Goal: Task Accomplishment & Management: Complete application form

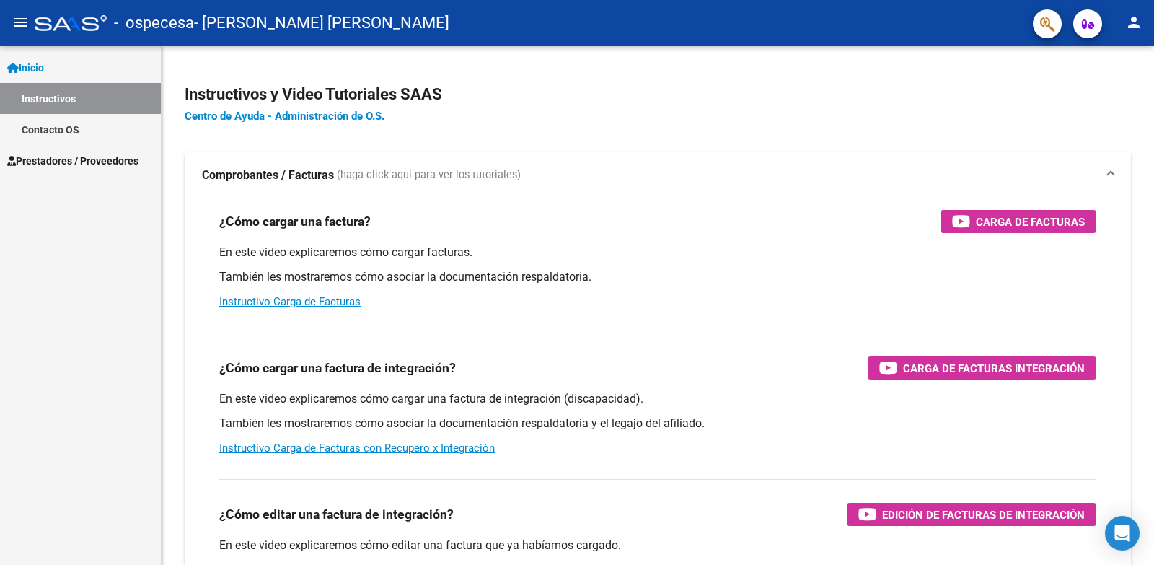
click at [67, 154] on span "Prestadores / Proveedores" at bounding box center [72, 161] width 131 height 16
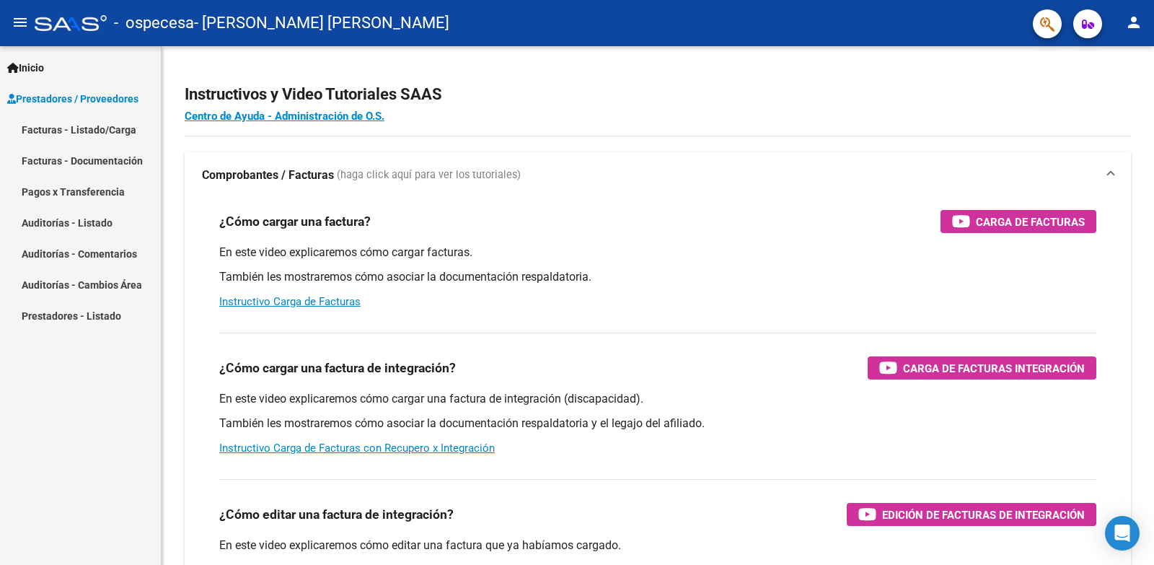
click at [71, 155] on link "Facturas - Documentación" at bounding box center [80, 160] width 161 height 31
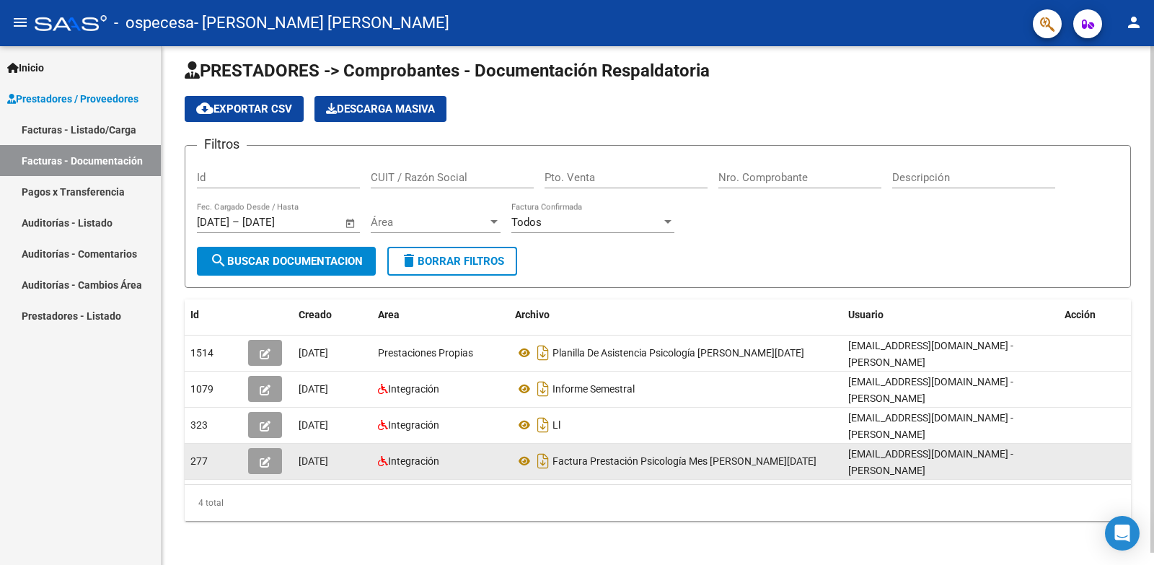
scroll to position [12, 0]
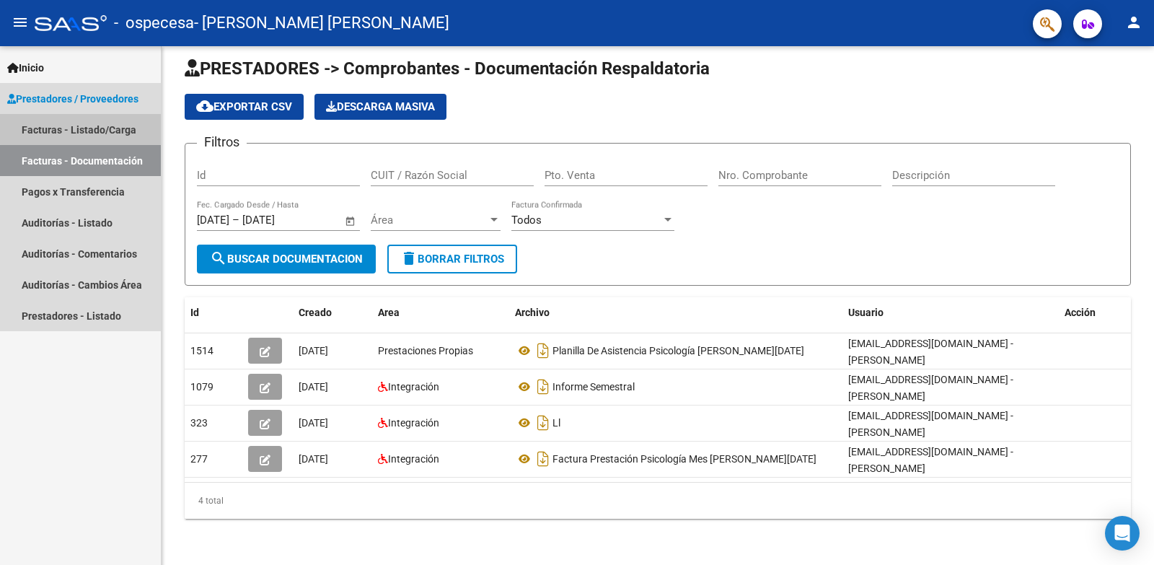
click at [81, 126] on link "Facturas - Listado/Carga" at bounding box center [80, 129] width 161 height 31
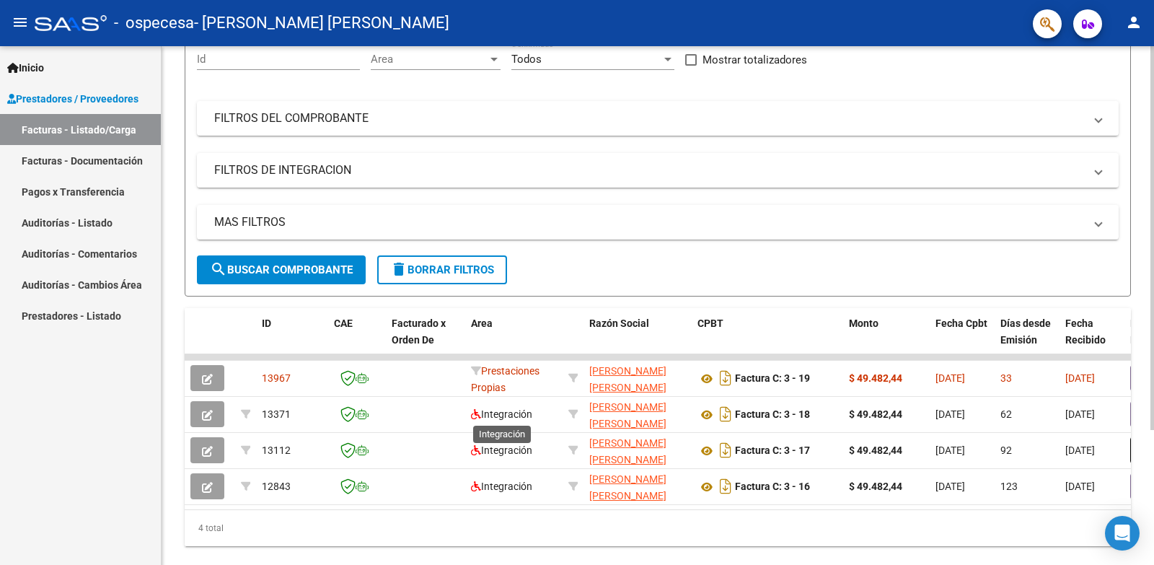
scroll to position [182, 0]
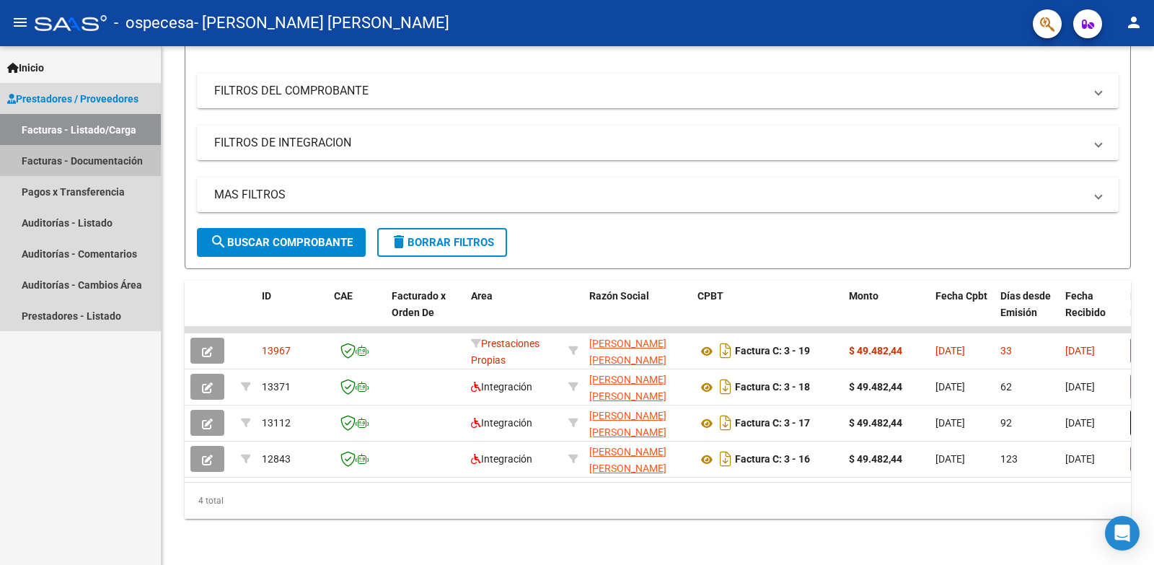
click at [69, 156] on link "Facturas - Documentación" at bounding box center [80, 160] width 161 height 31
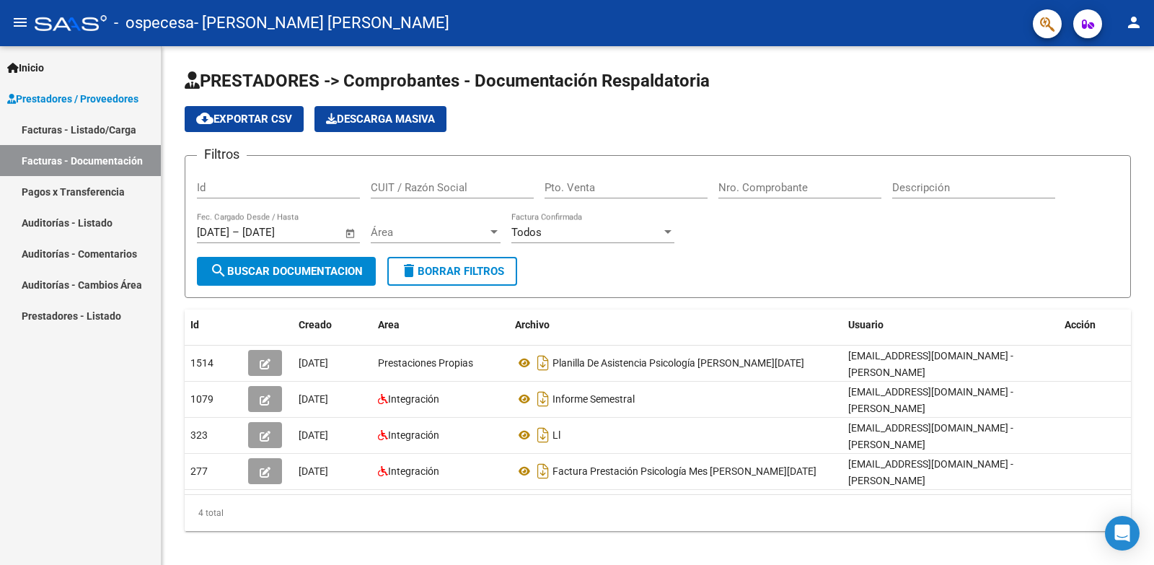
click at [93, 190] on link "Pagos x Transferencia" at bounding box center [80, 191] width 161 height 31
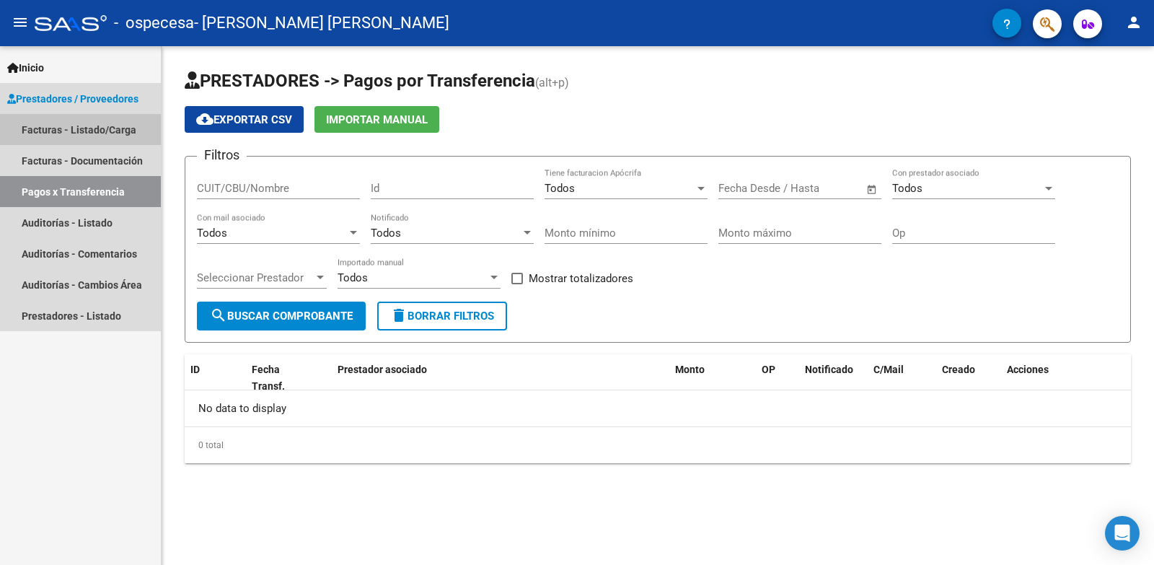
click at [94, 123] on link "Facturas - Listado/Carga" at bounding box center [80, 129] width 161 height 31
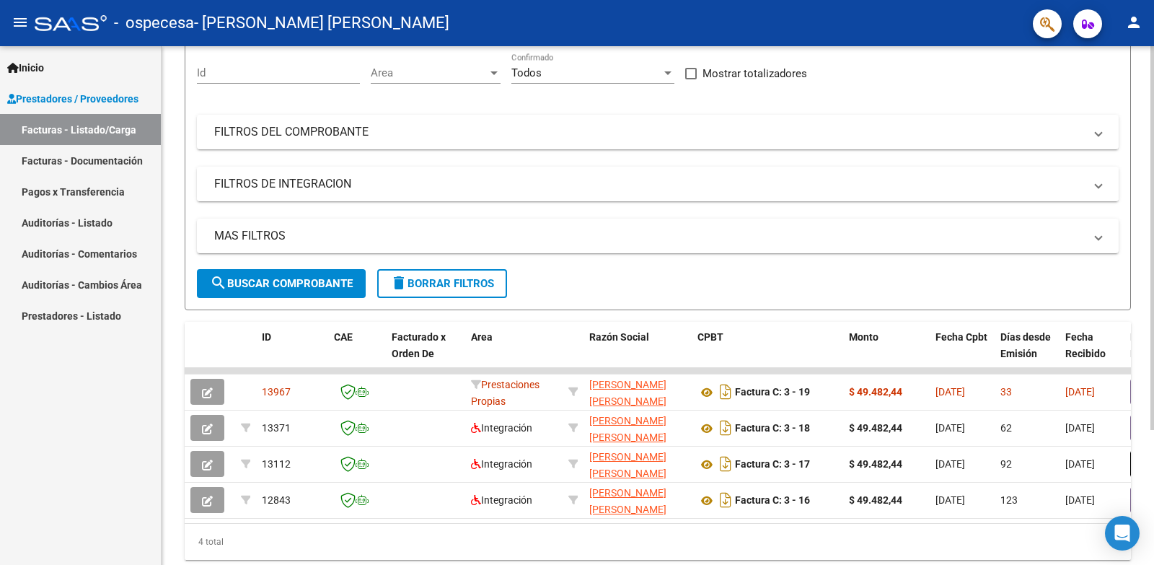
scroll to position [38, 0]
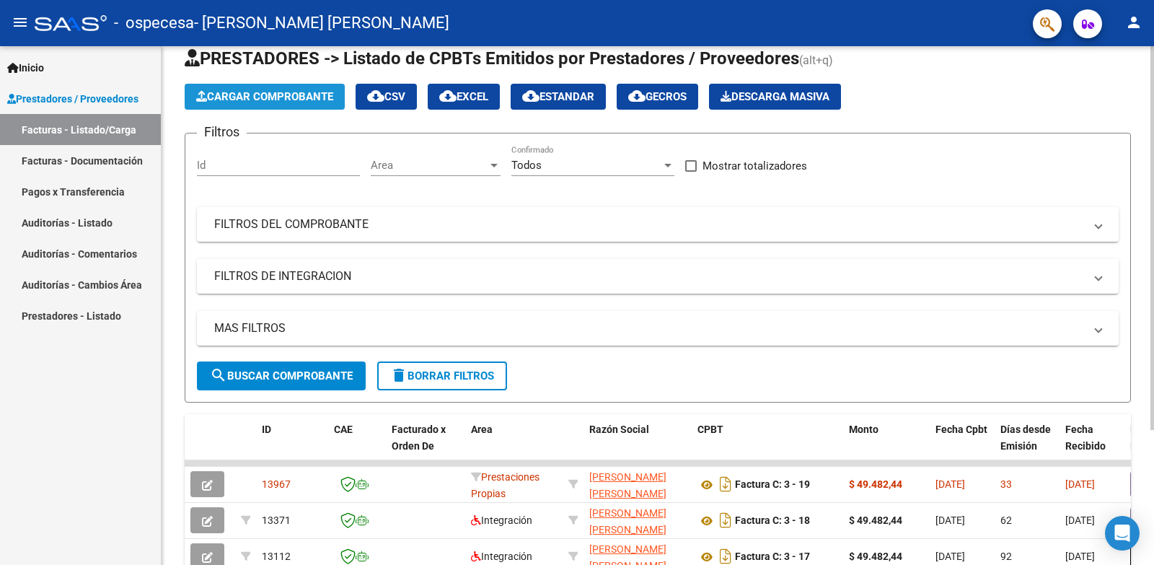
click at [252, 106] on button "Cargar Comprobante" at bounding box center [265, 97] width 160 height 26
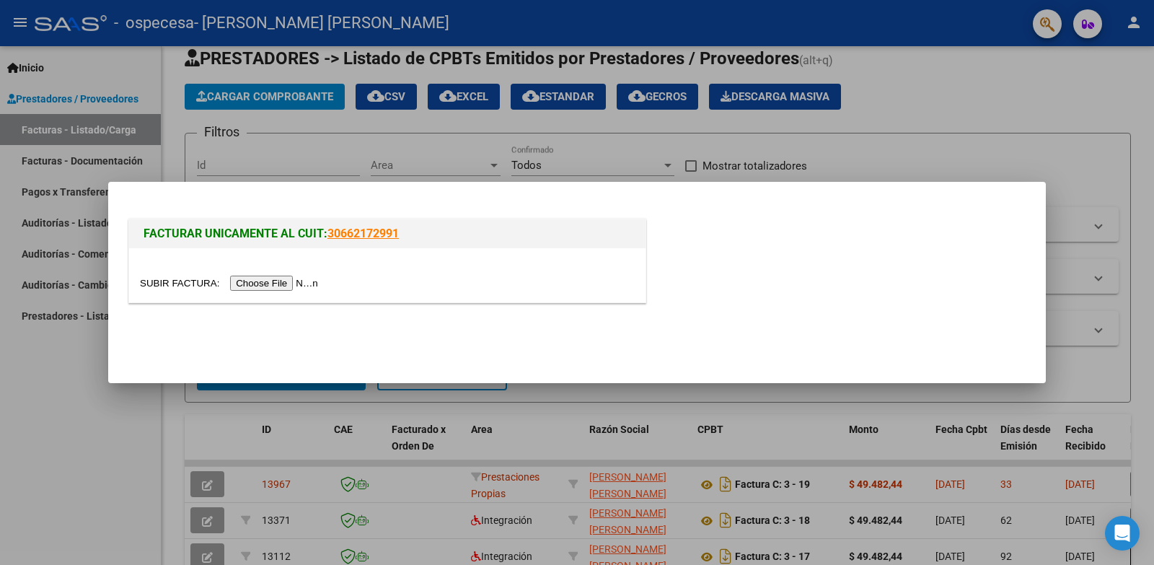
click at [267, 282] on input "file" at bounding box center [231, 282] width 182 height 15
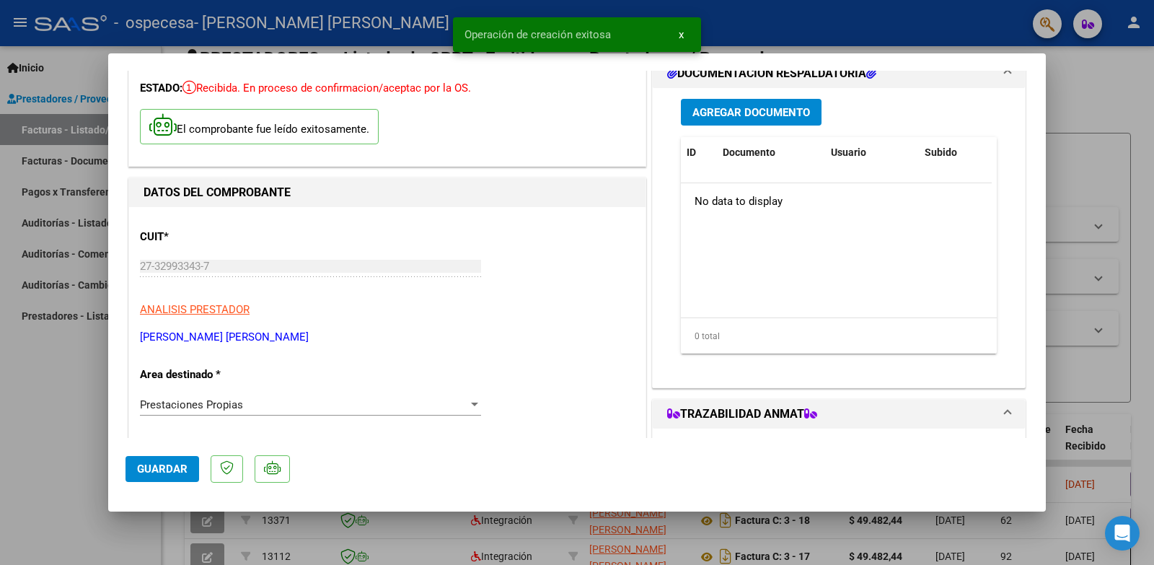
scroll to position [144, 0]
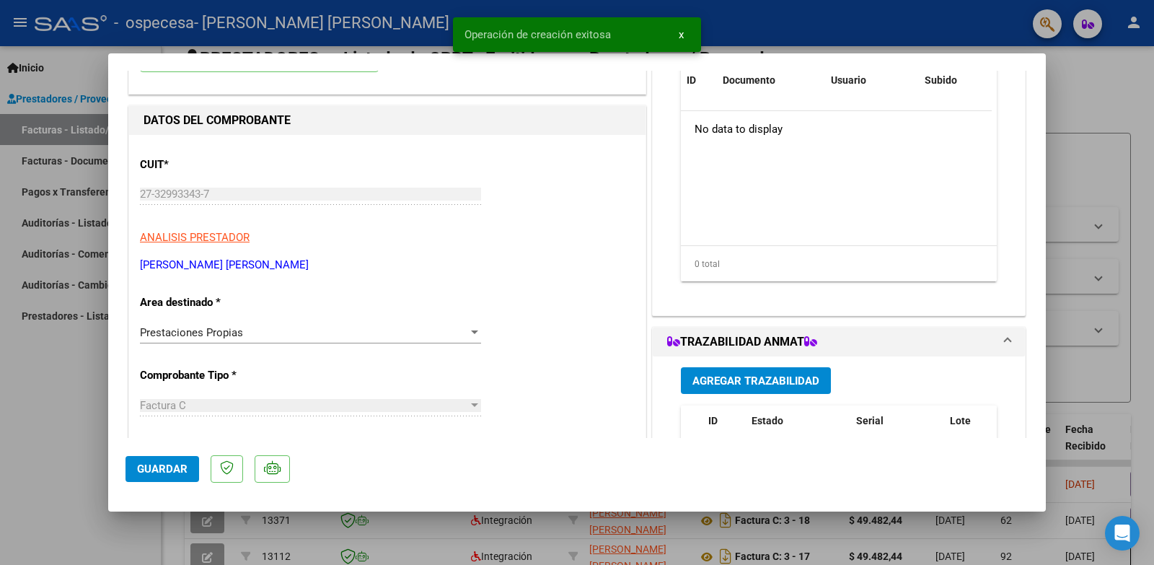
click at [471, 331] on div at bounding box center [474, 332] width 7 height 4
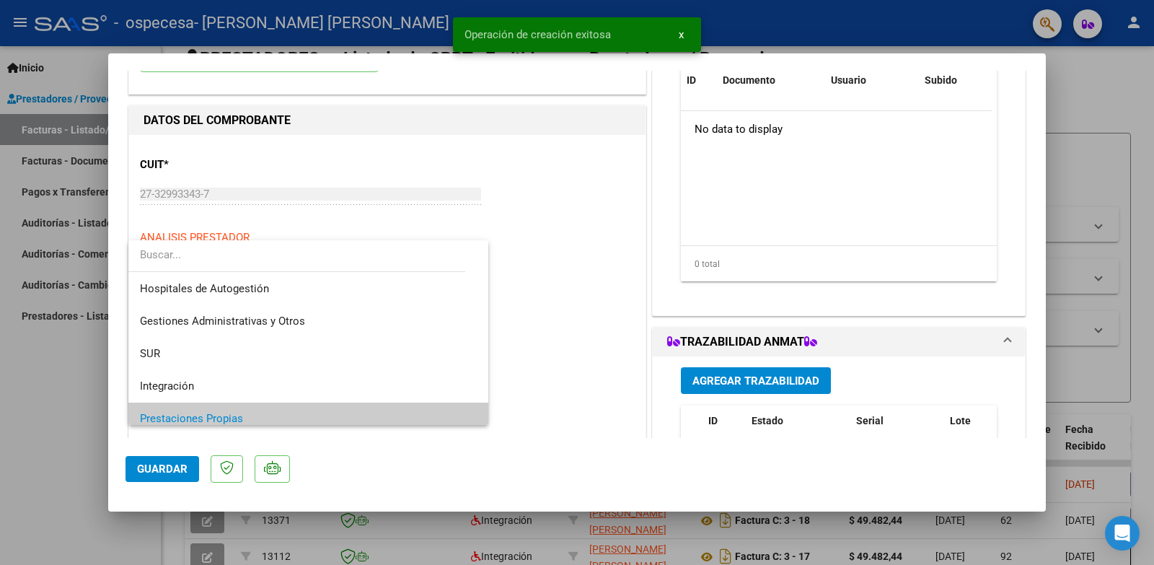
scroll to position [87, 0]
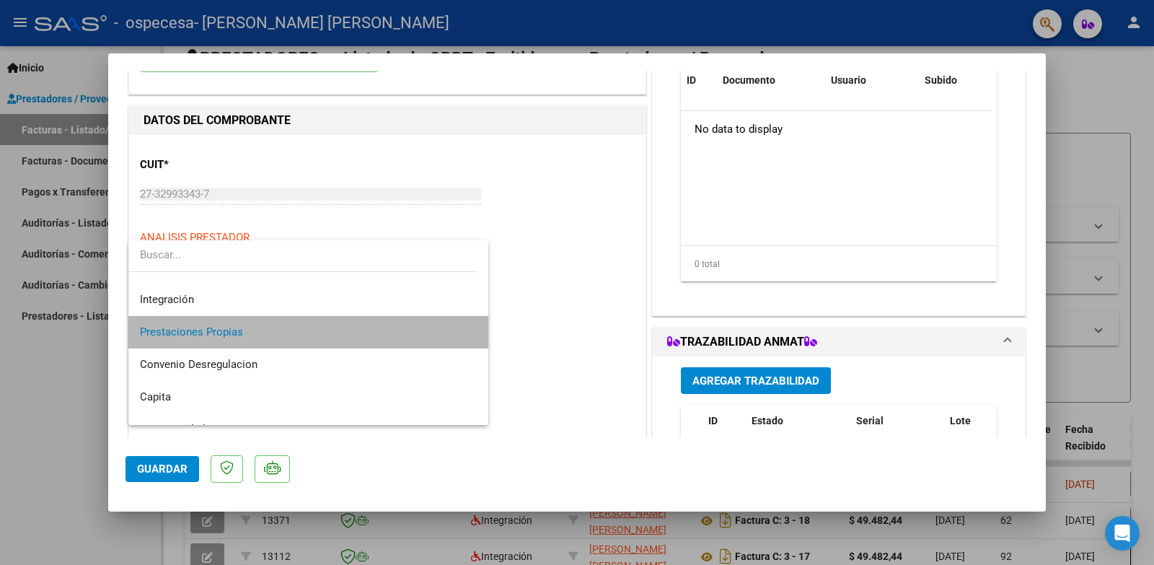
click at [436, 332] on span "Prestaciones Propias" at bounding box center [308, 332] width 337 height 32
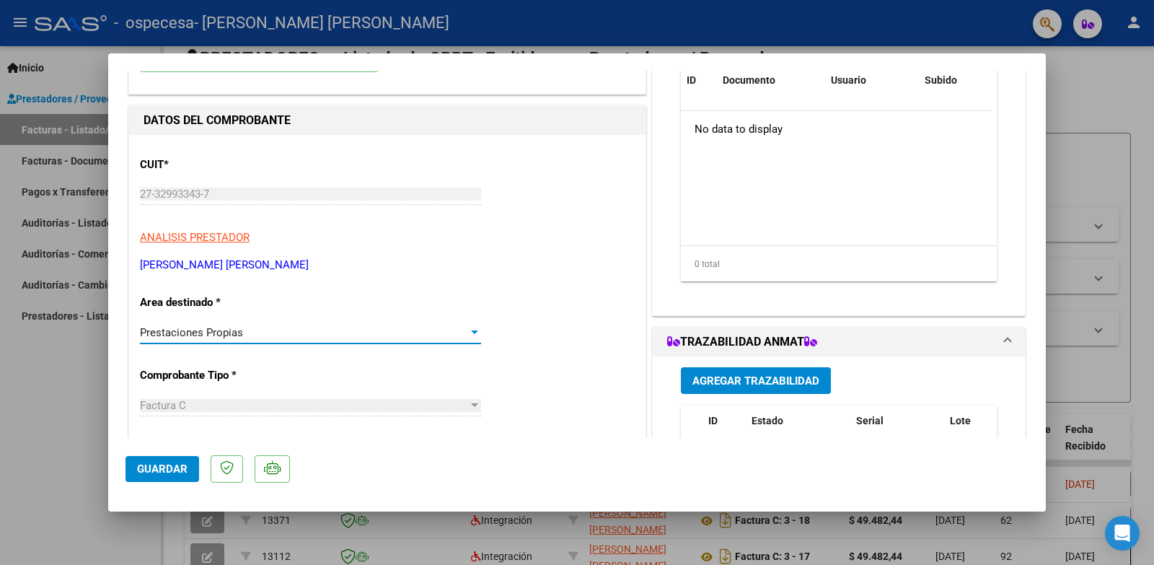
scroll to position [0, 0]
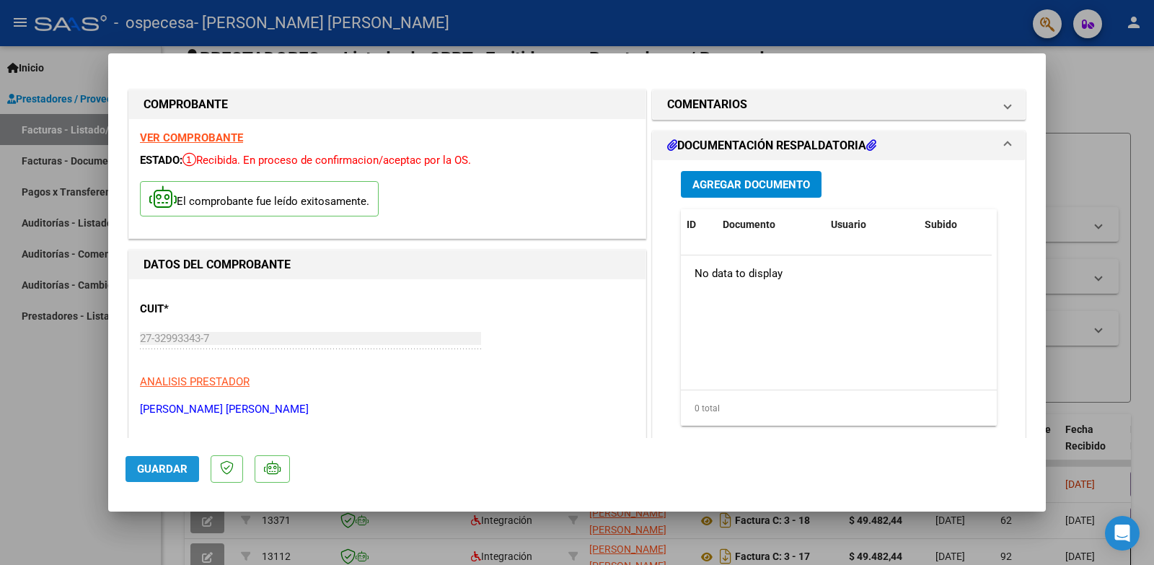
click at [148, 465] on span "Guardar" at bounding box center [162, 468] width 50 height 13
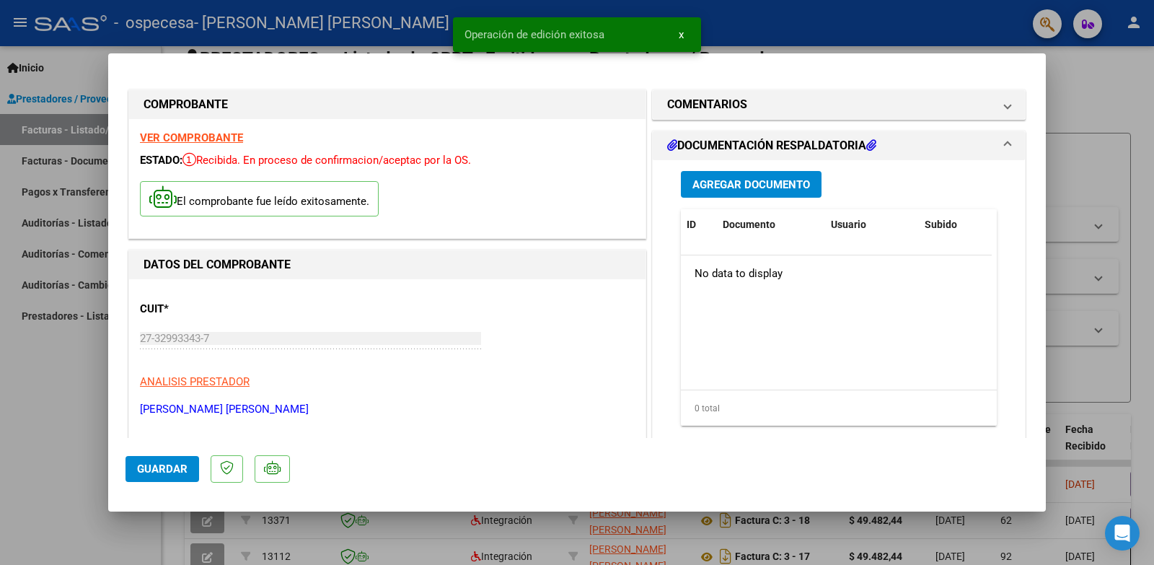
click at [772, 183] on span "Agregar Documento" at bounding box center [751, 184] width 118 height 13
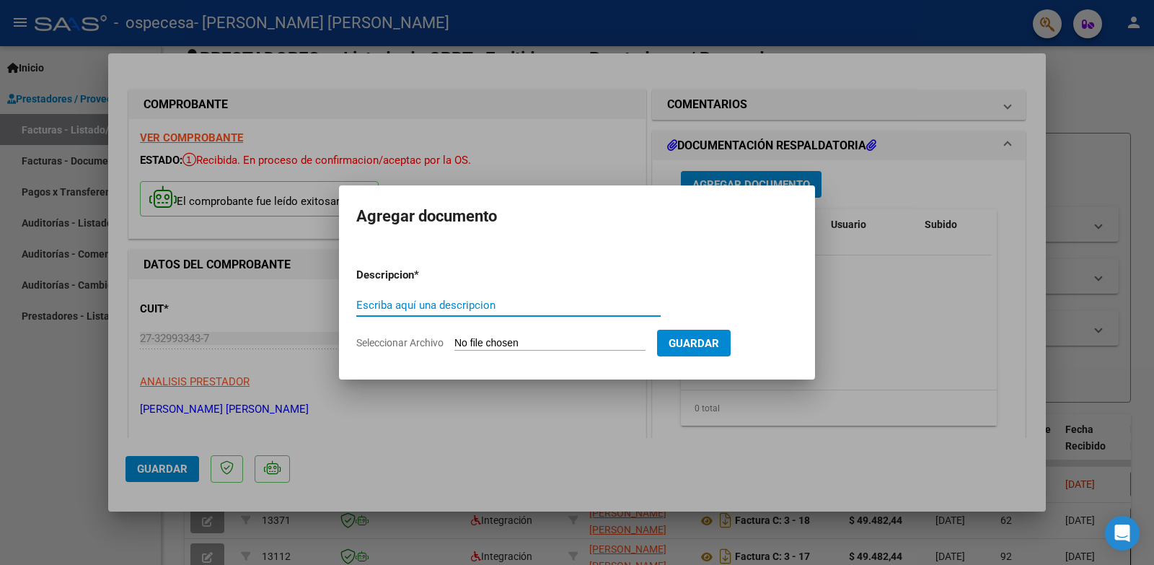
click at [425, 305] on input "Escriba aquí una descripcion" at bounding box center [508, 305] width 304 height 13
type input "PLANILLA DE ASITENCIA A PSICOLOGÍA [PERSON_NAME][GEOGRAPHIC_DATA] [DATE]"
click at [585, 340] on input "Seleccionar Archivo" at bounding box center [549, 344] width 191 height 14
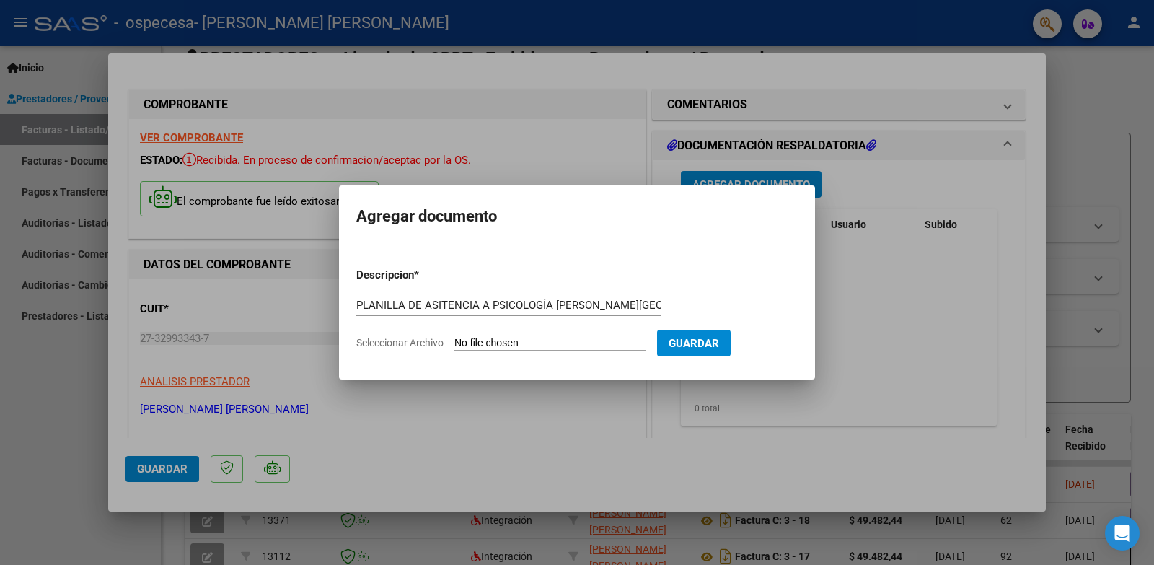
type input "C:\fakepath\Planilla de asistencia a Psicología [PERSON_NAME] [PERSON_NAME][DAT…"
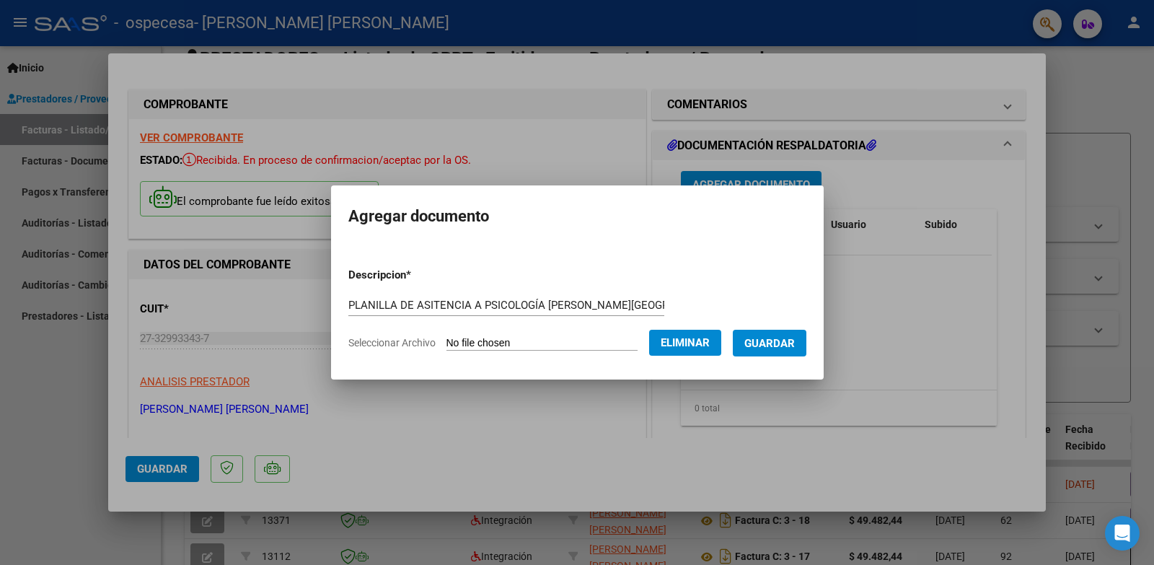
click at [775, 345] on span "Guardar" at bounding box center [769, 343] width 50 height 13
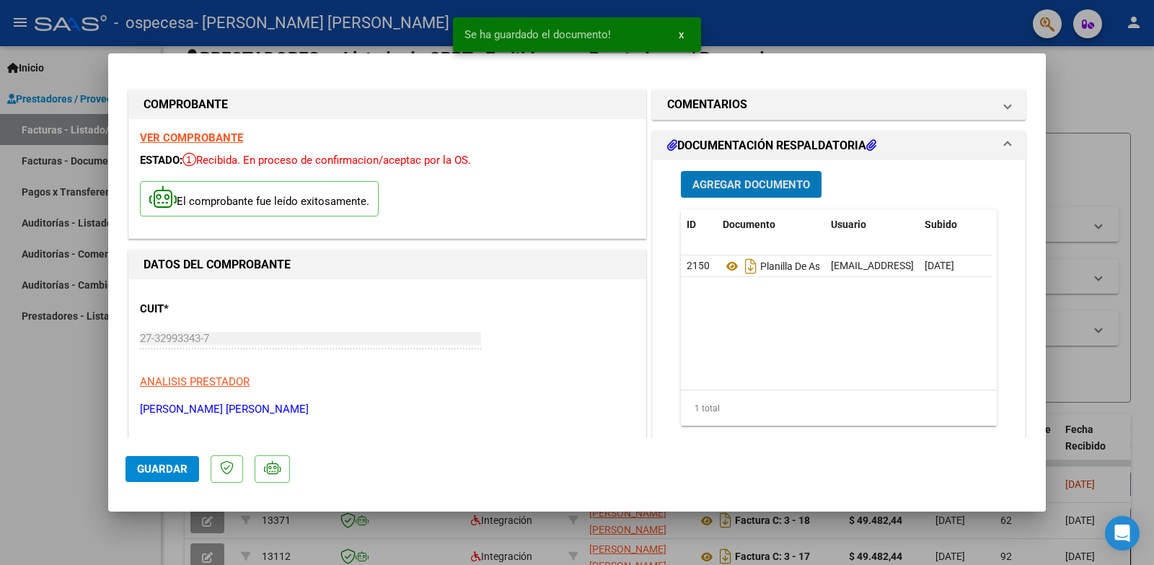
click at [145, 469] on span "Guardar" at bounding box center [162, 468] width 50 height 13
click at [1079, 147] on div at bounding box center [577, 282] width 1154 height 565
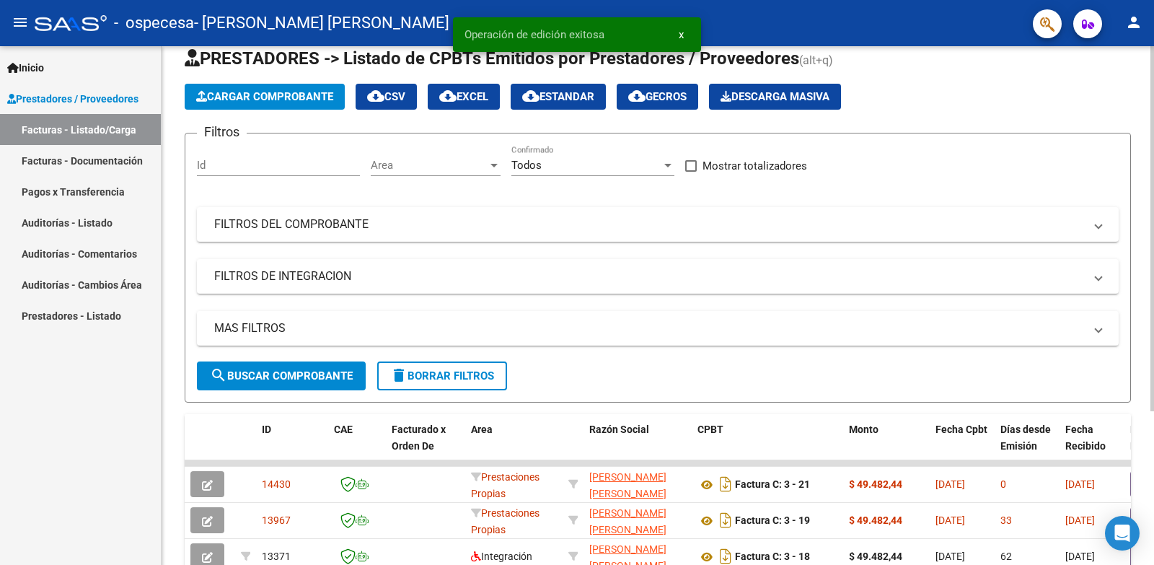
scroll to position [182, 0]
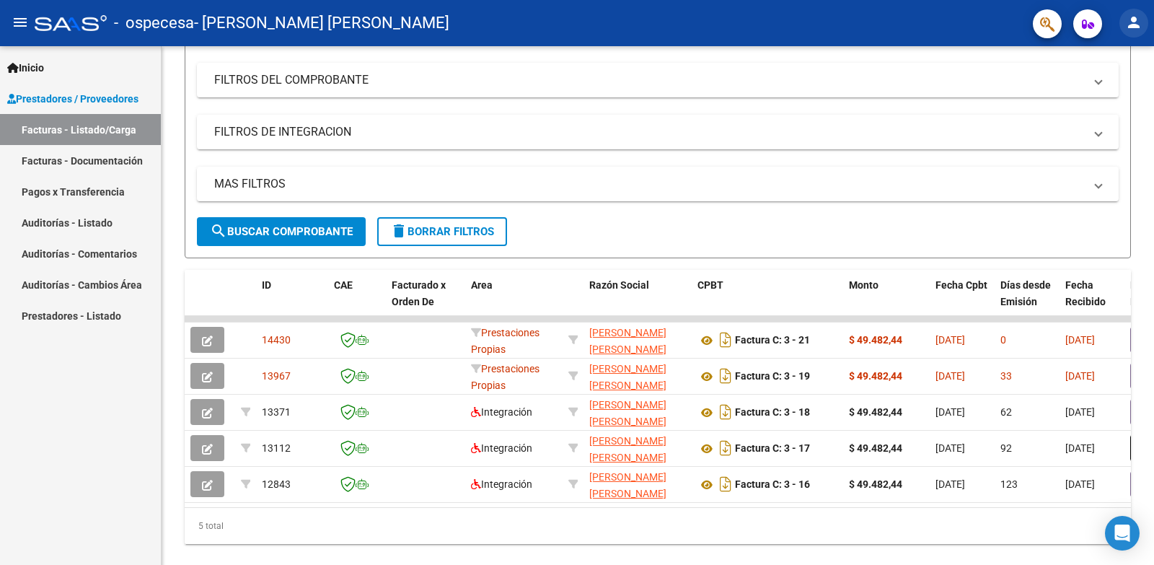
click at [1134, 23] on mat-icon "person" at bounding box center [1133, 22] width 17 height 17
click at [1118, 97] on button "exit_to_app Salir" at bounding box center [1104, 95] width 88 height 35
